Goal: Find specific page/section: Find specific page/section

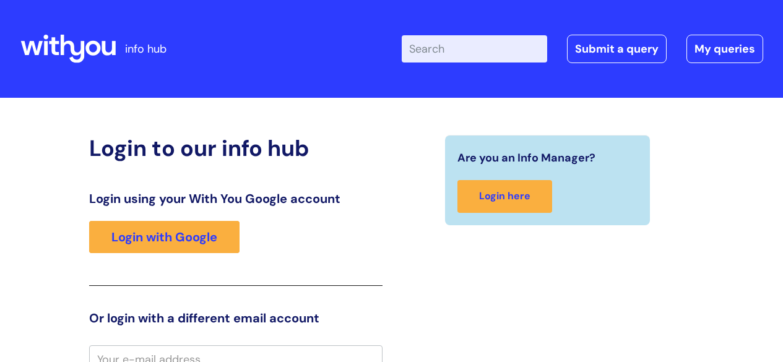
scroll to position [11, 0]
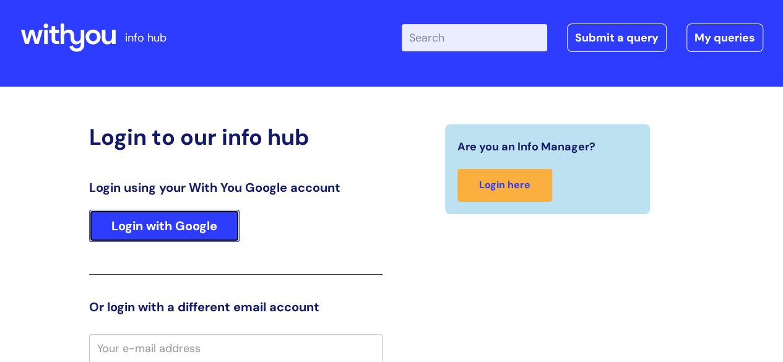
click at [180, 225] on link "Login with Google" at bounding box center [164, 226] width 150 height 32
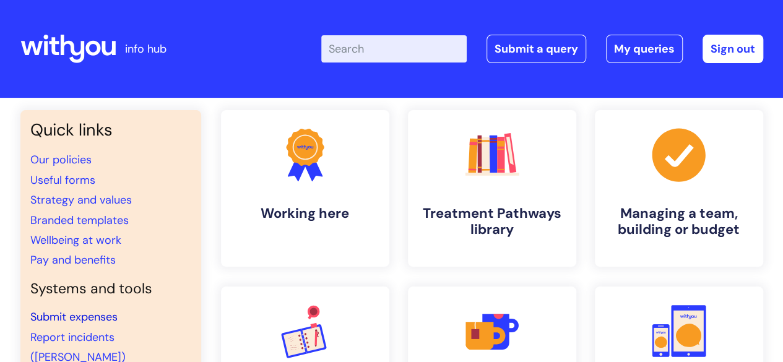
click at [94, 319] on link "Submit expenses" at bounding box center [73, 317] width 87 height 15
click at [462, 215] on h4 "Treatment Pathways library" at bounding box center [492, 222] width 151 height 33
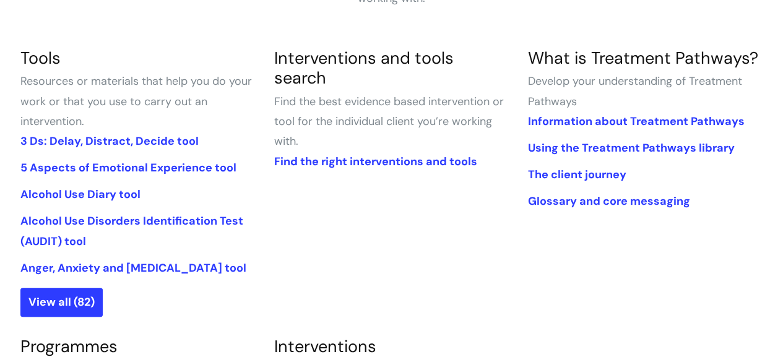
scroll to position [306, 0]
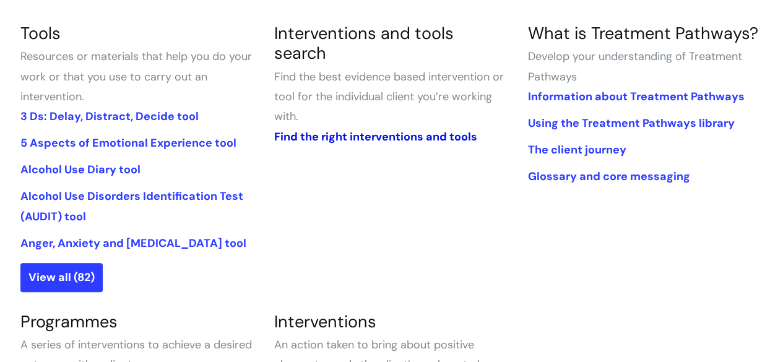
click at [321, 129] on link "Find the right interventions and tools" at bounding box center [375, 136] width 203 height 15
